Goal: Check status: Check status

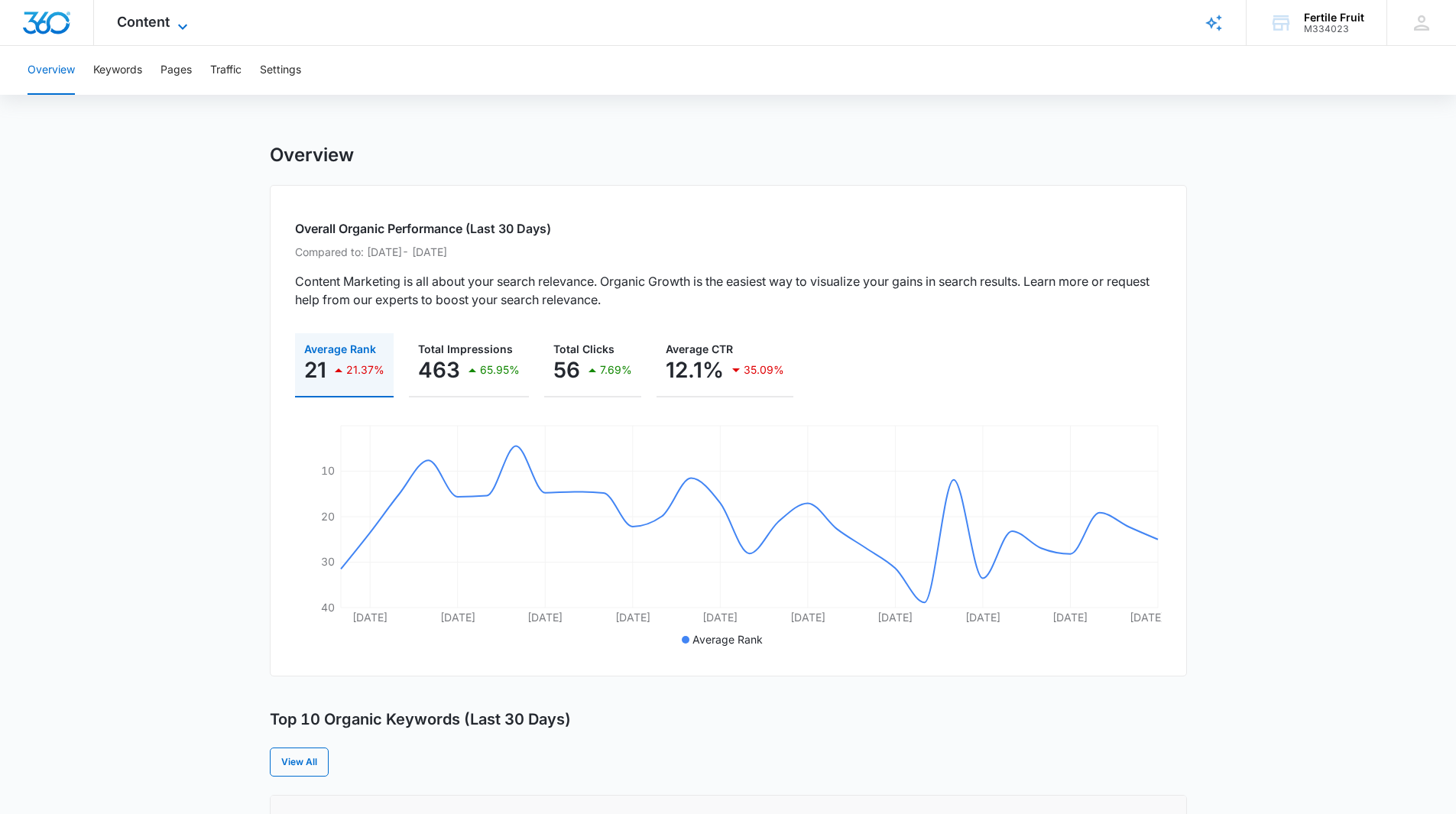
click at [156, 26] on span "Content" at bounding box center [144, 22] width 53 height 16
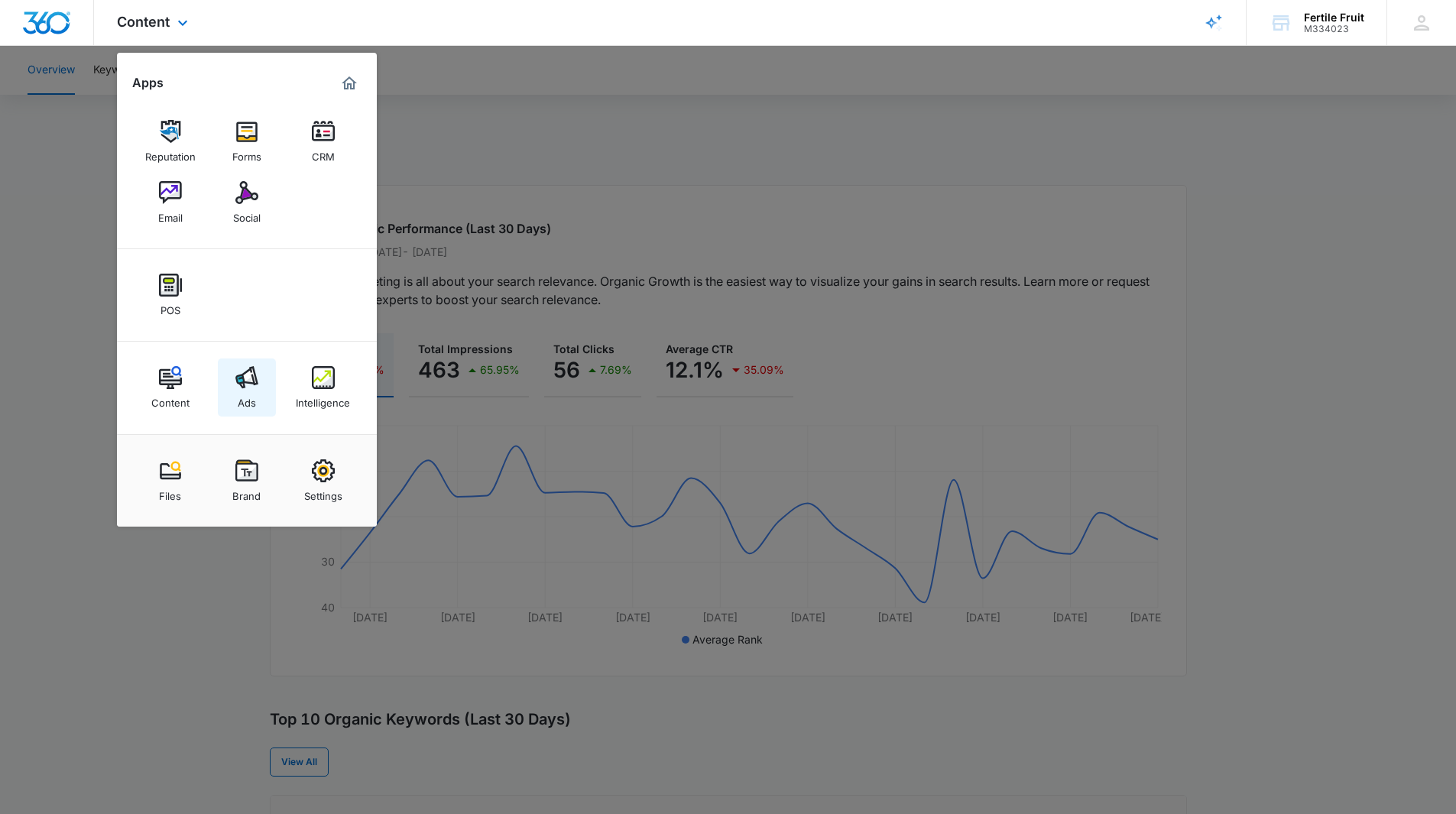
click at [252, 391] on div "Ads" at bounding box center [246, 399] width 18 height 20
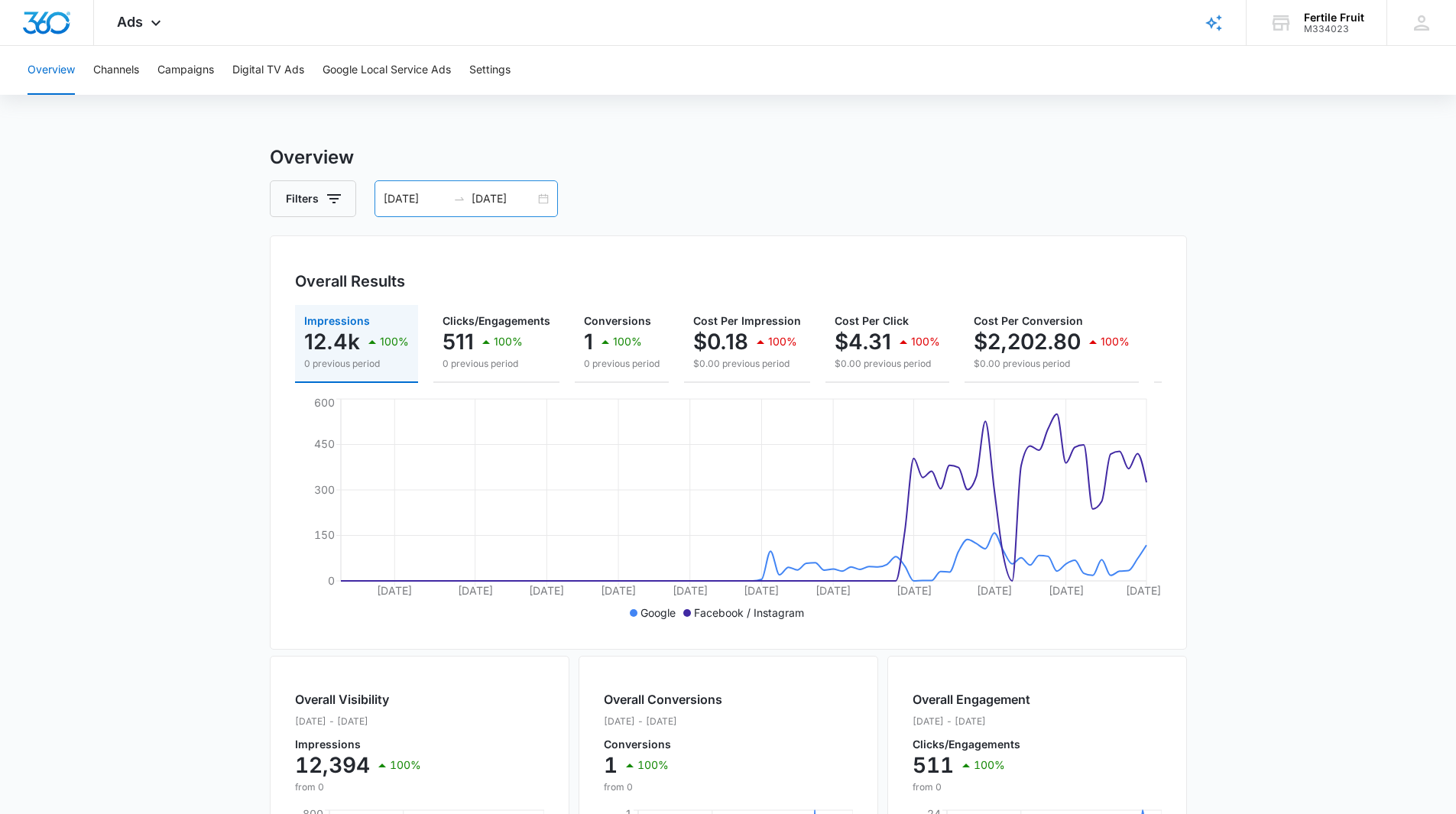
click at [548, 198] on div "[DATE] [DATE]" at bounding box center [466, 198] width 183 height 37
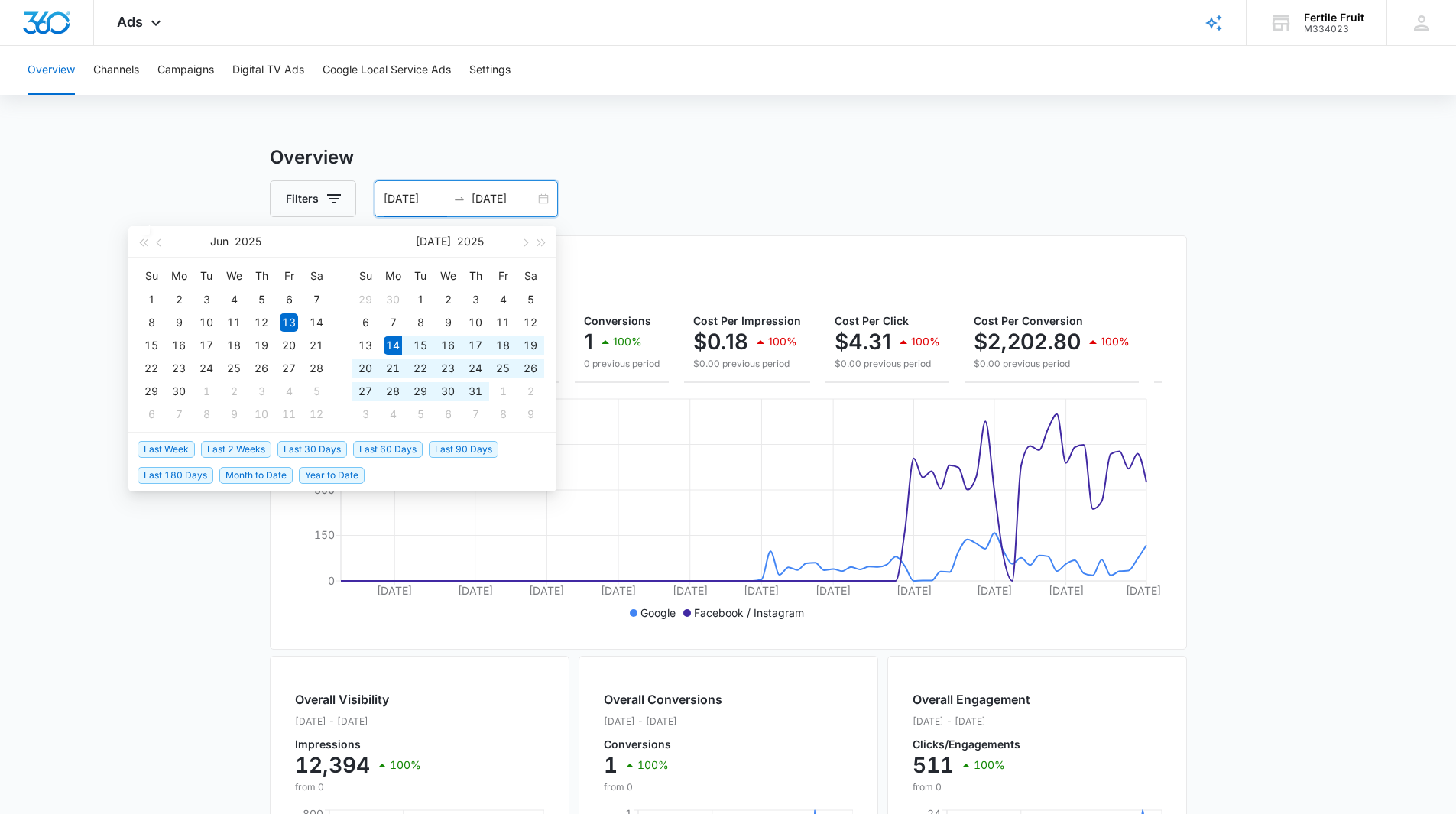
click at [376, 451] on span "Last 60 Days" at bounding box center [388, 449] width 70 height 17
type input "[DATE]"
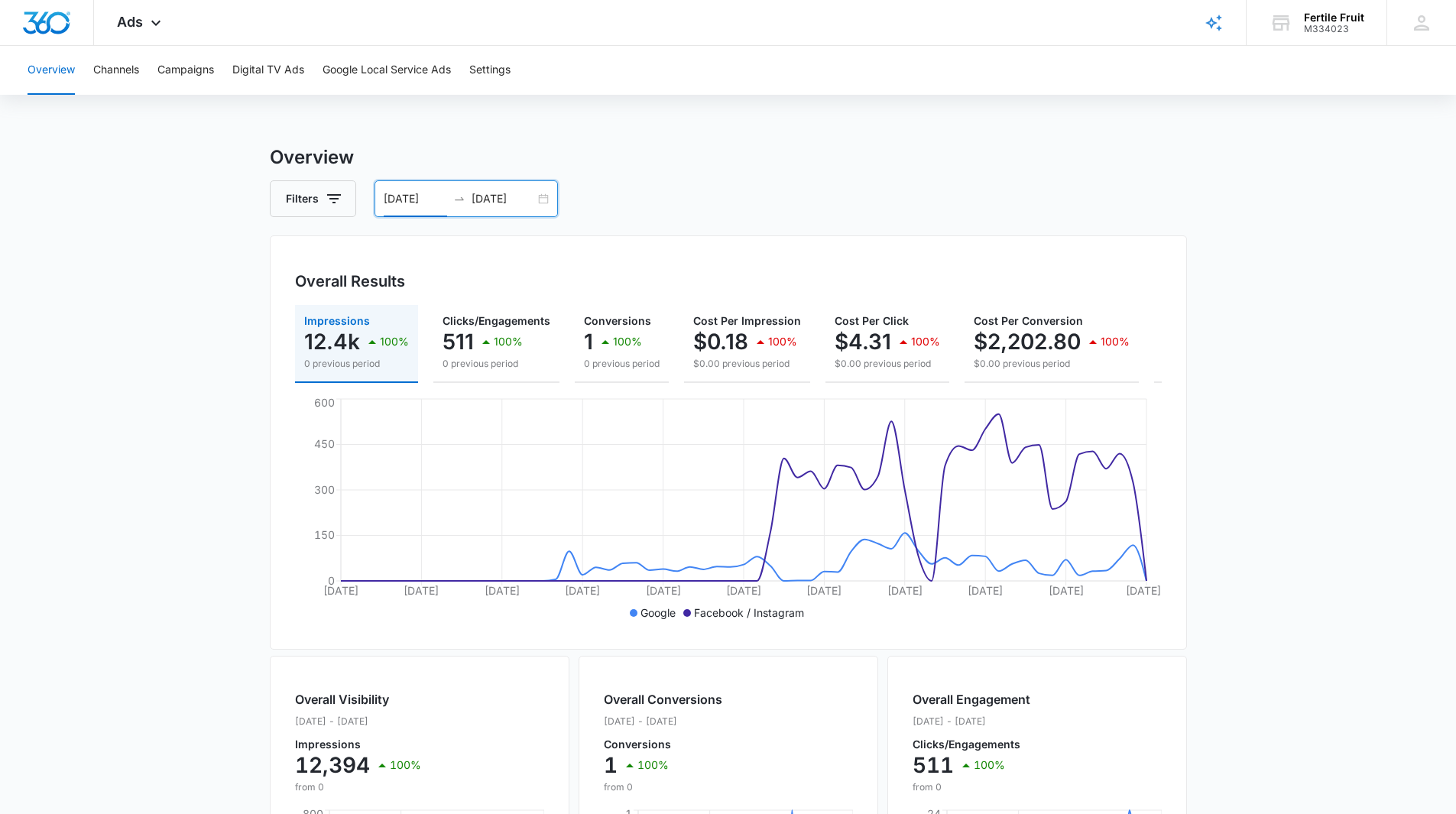
click at [543, 197] on div "[DATE] [DATE]" at bounding box center [466, 198] width 183 height 37
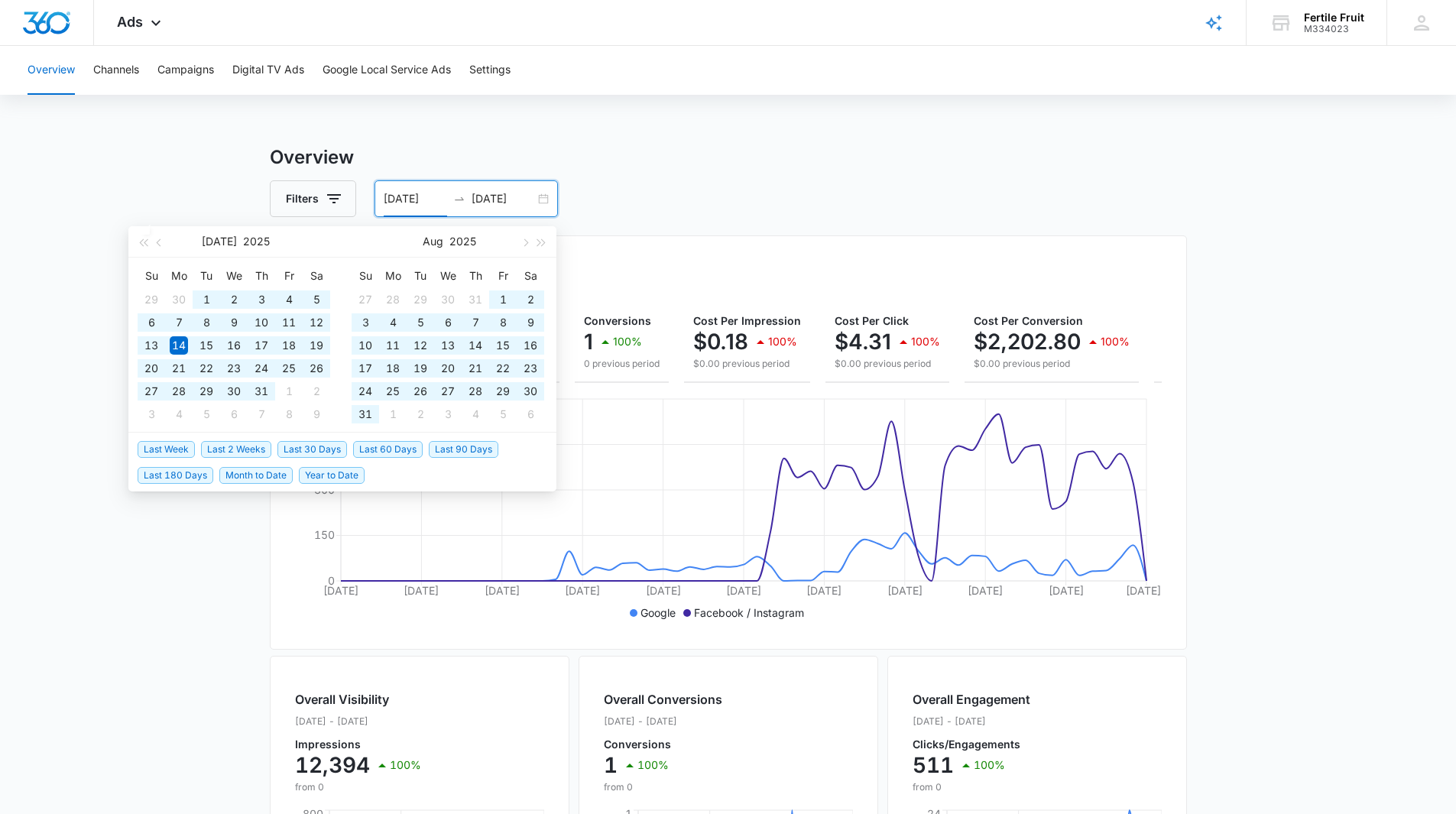
click at [453, 450] on span "Last 90 Days" at bounding box center [464, 449] width 70 height 17
type input "[DATE]"
